Goal: Find specific page/section: Find specific page/section

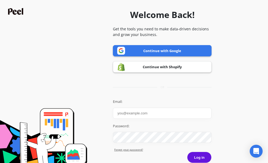
click at [167, 53] on link "Continue with Google" at bounding box center [162, 50] width 99 height 11
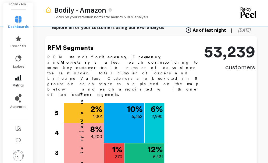
scroll to position [269, 0]
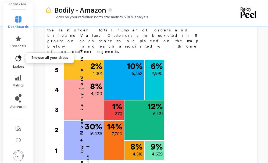
click at [20, 64] on span "explore" at bounding box center [19, 66] width 12 height 4
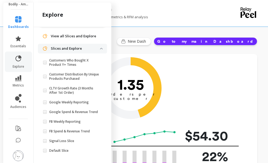
scroll to position [0, 0]
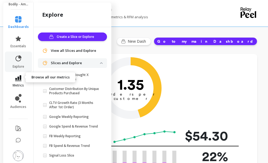
click at [15, 75] on icon at bounding box center [18, 78] width 6 height 6
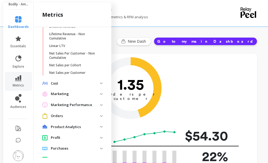
scroll to position [161, 0]
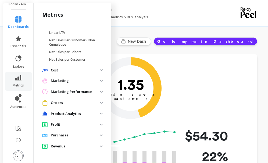
click at [69, 144] on p "Revenue" at bounding box center [75, 146] width 49 height 5
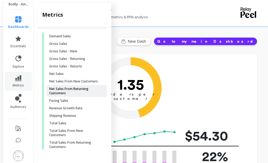
scroll to position [294, 0]
